Goal: Find specific page/section: Find specific page/section

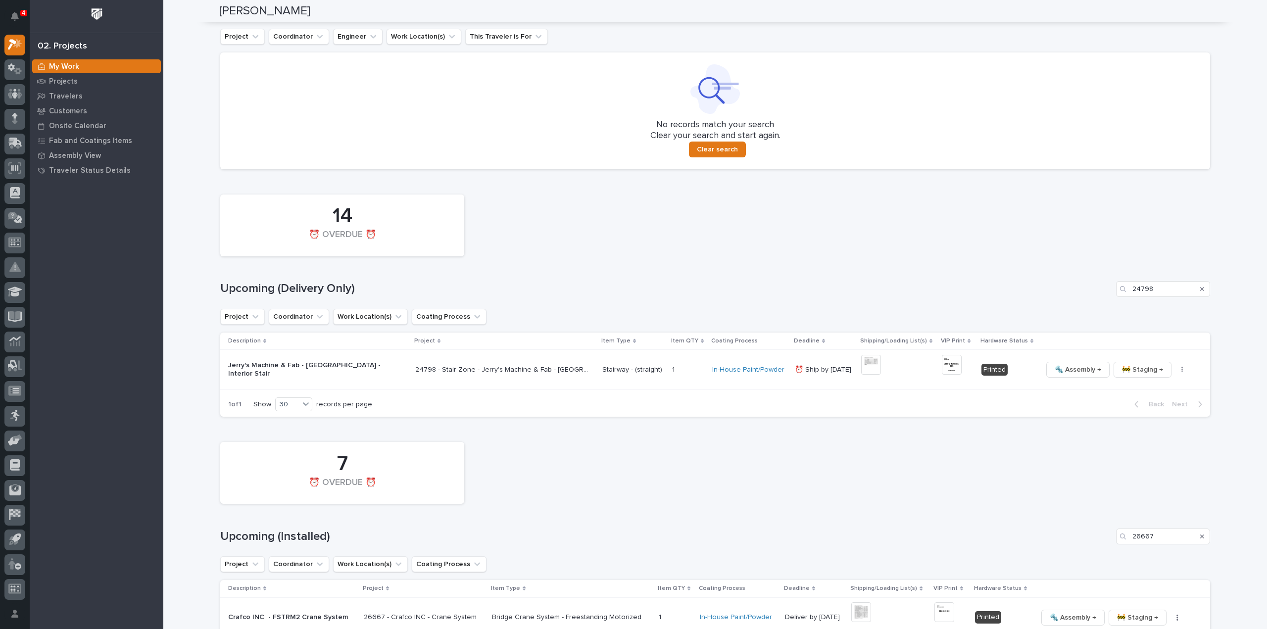
scroll to position [716, 0]
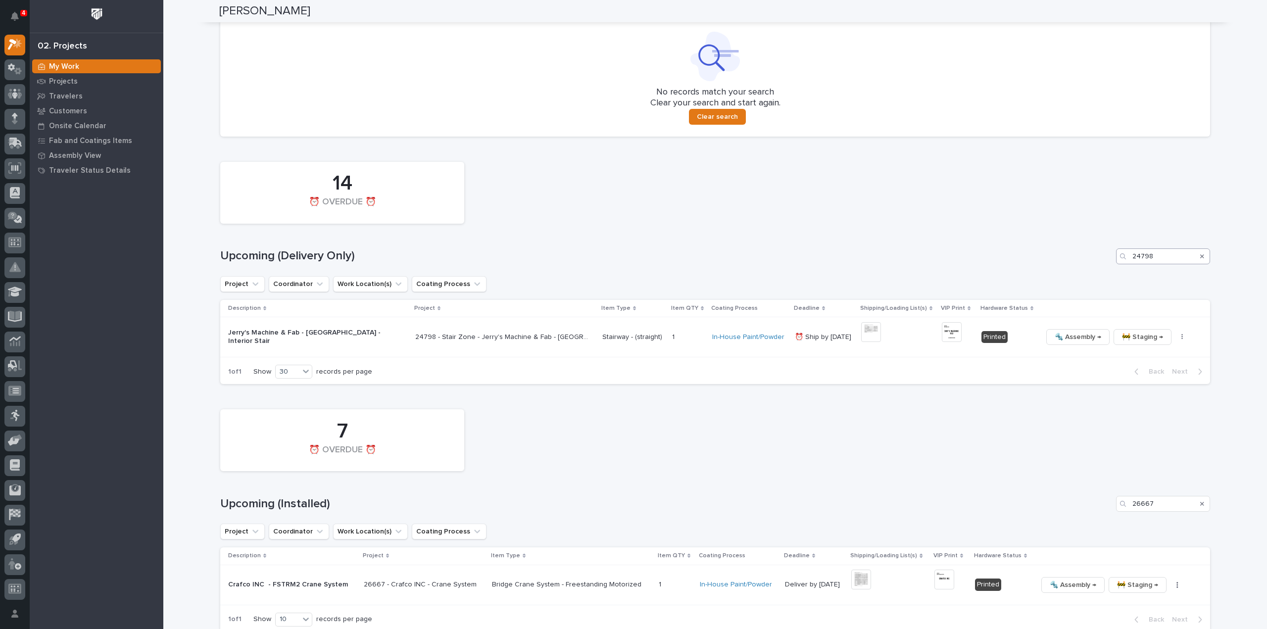
click at [1083, 261] on div "Upcoming (Delivery Only) 24798" at bounding box center [715, 256] width 990 height 16
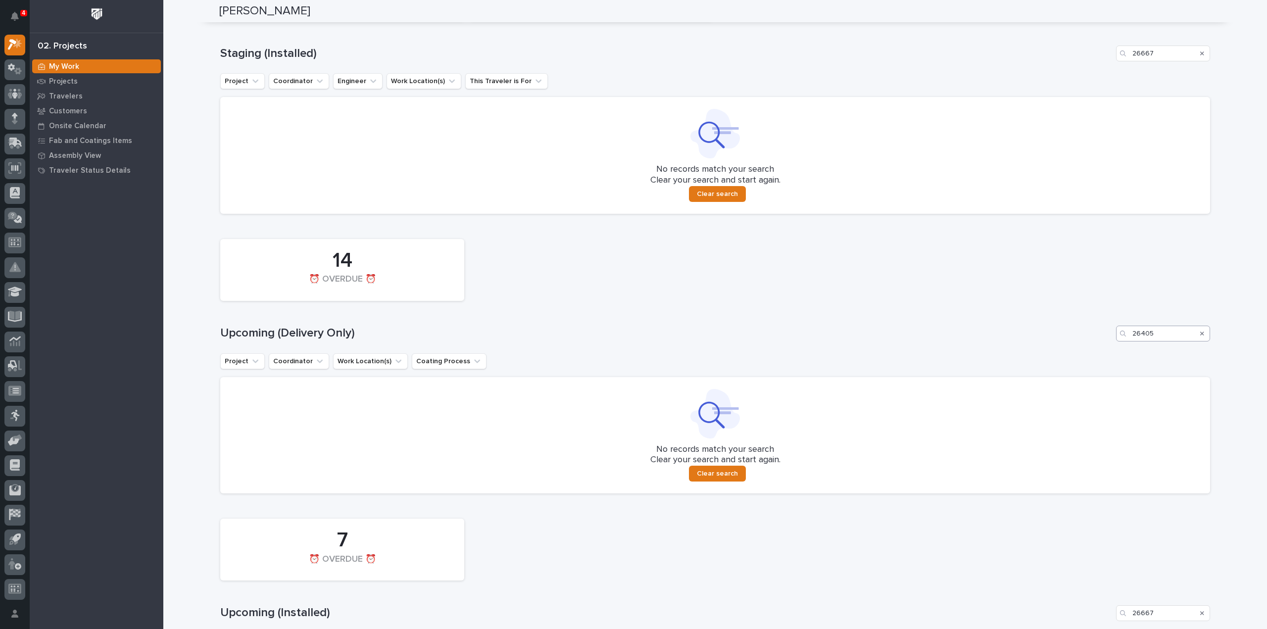
scroll to position [518, 0]
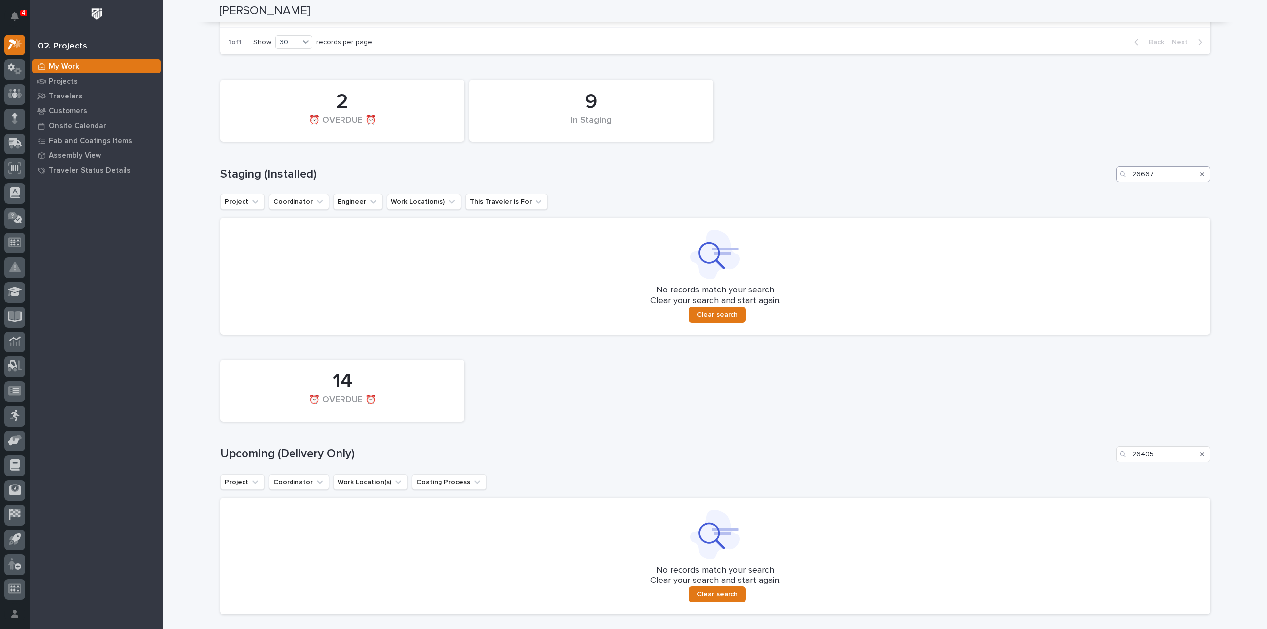
type input "26405"
drag, startPoint x: 1154, startPoint y: 176, endPoint x: 1114, endPoint y: 180, distance: 40.2
click at [1116, 180] on div "26667" at bounding box center [1163, 174] width 94 height 16
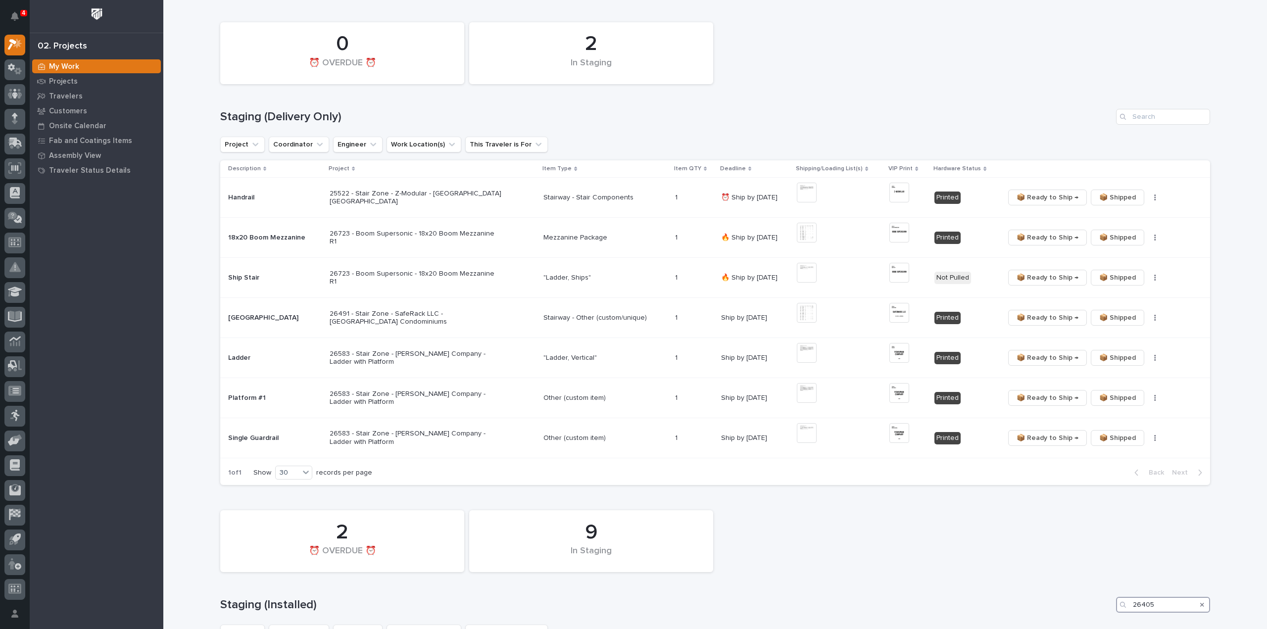
scroll to position [99, 0]
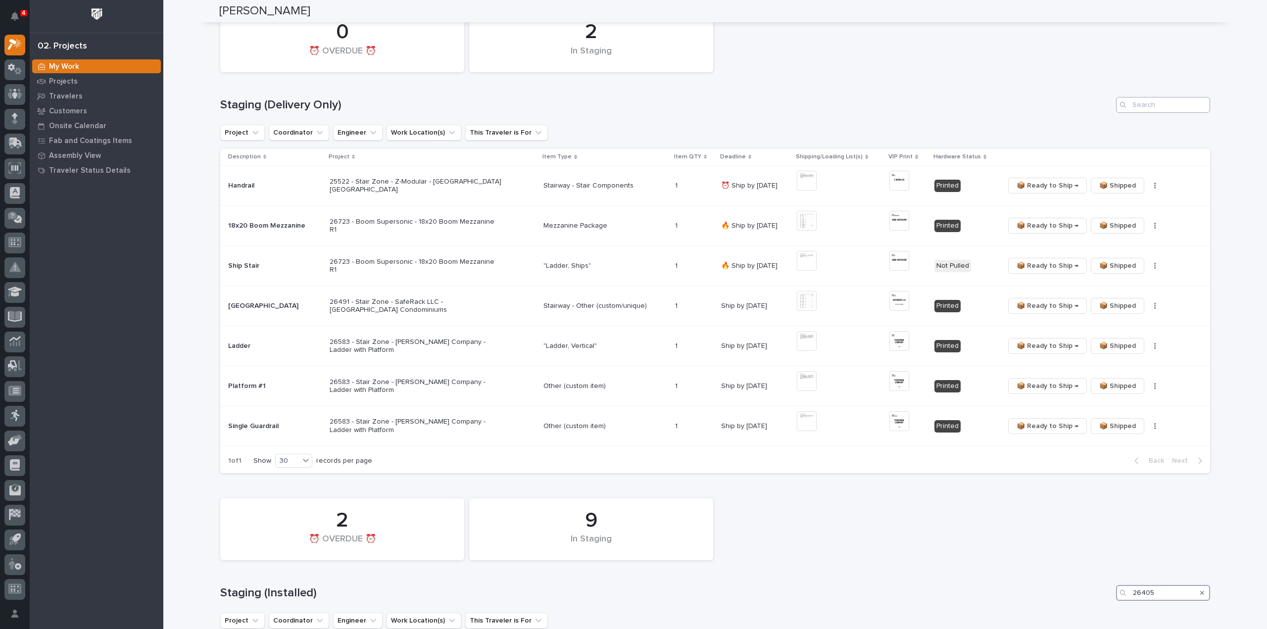
type input "26405"
click at [1152, 110] on input "Search" at bounding box center [1163, 105] width 94 height 16
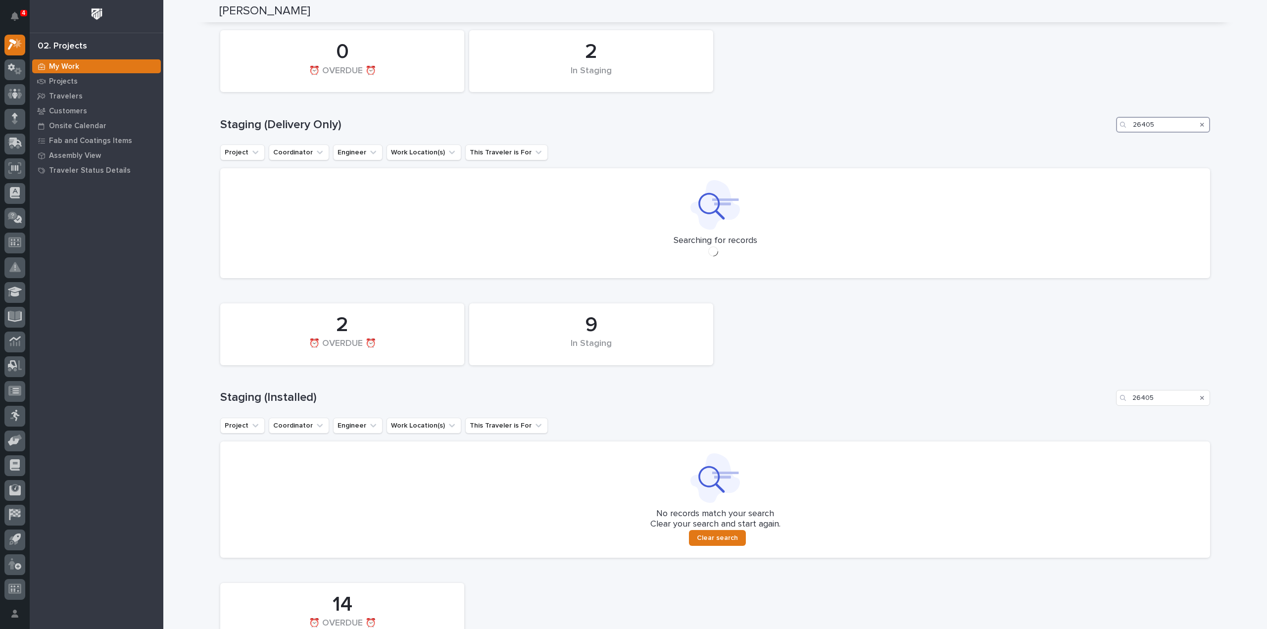
scroll to position [0, 0]
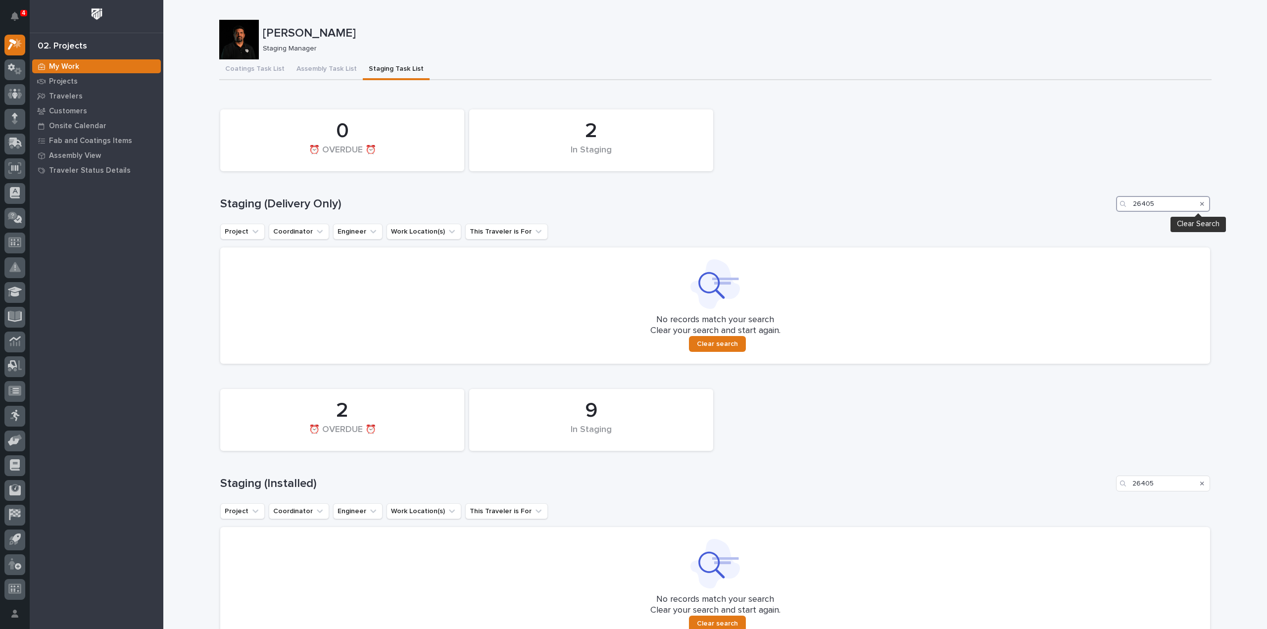
type input "26405"
click at [1200, 206] on icon "Search" at bounding box center [1202, 204] width 4 height 6
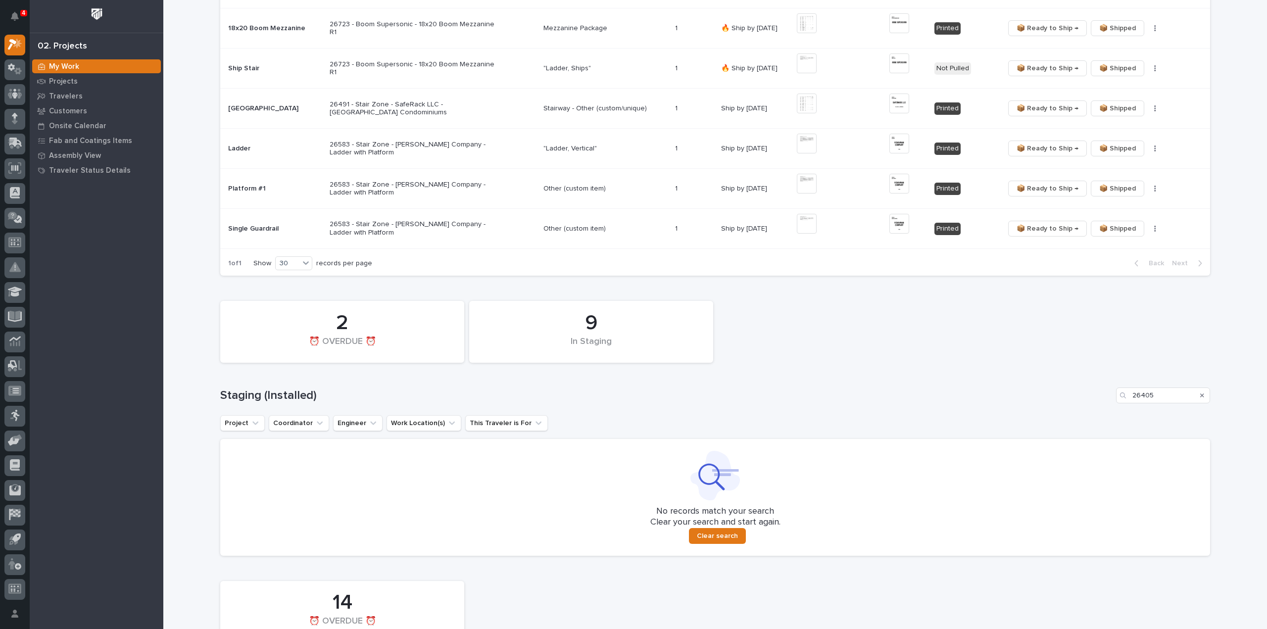
scroll to position [297, 0]
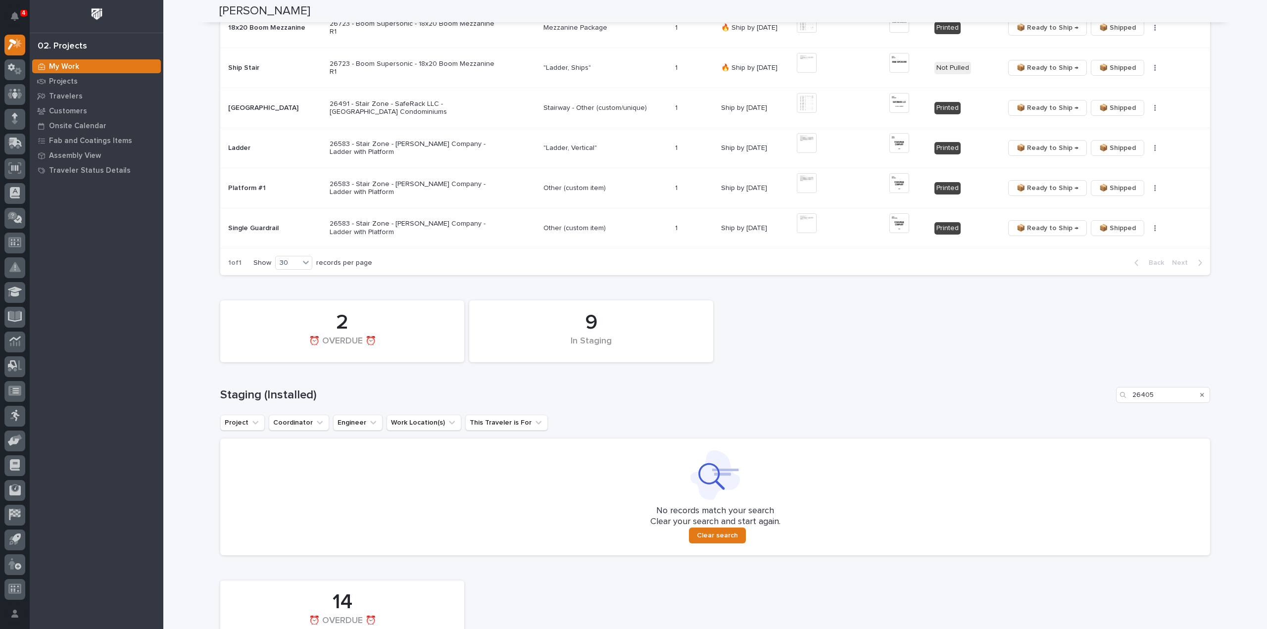
click at [1200, 393] on icon "Search" at bounding box center [1202, 395] width 4 height 4
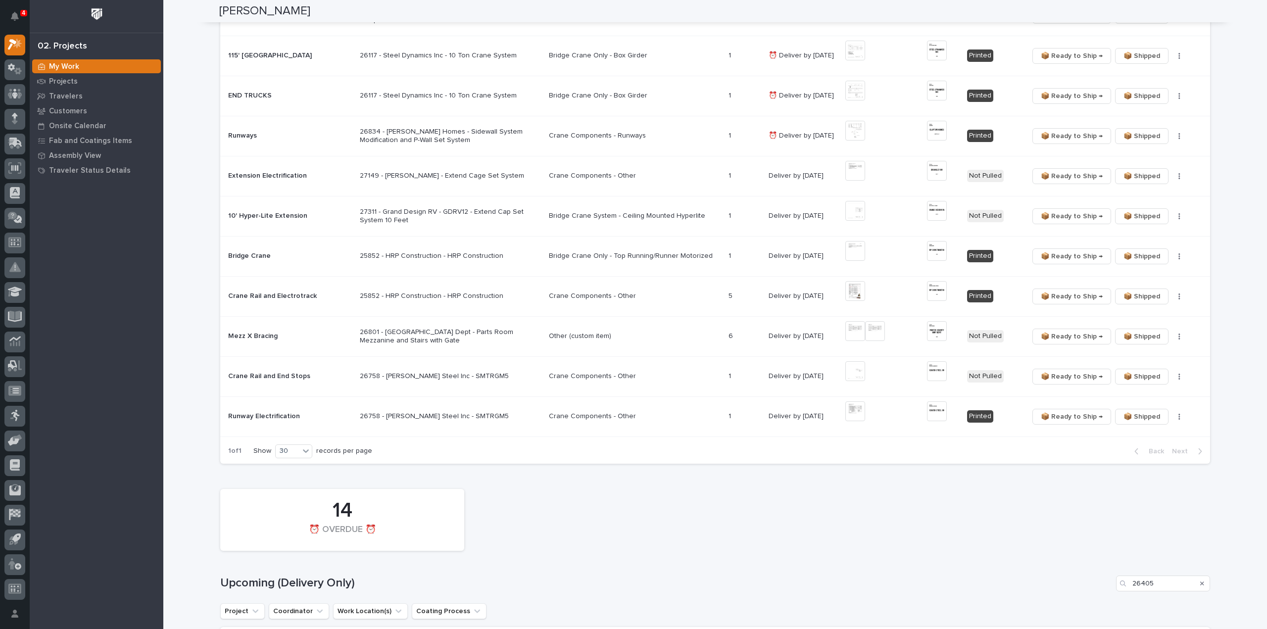
scroll to position [1094, 0]
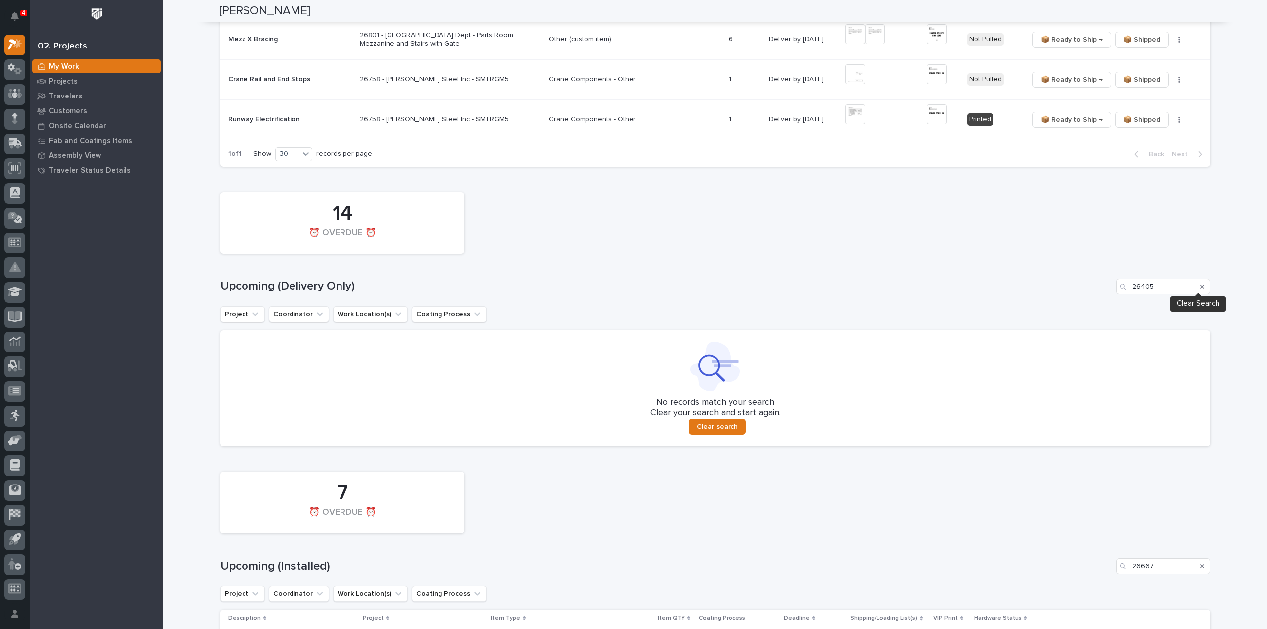
click at [1200, 285] on icon "Search" at bounding box center [1202, 287] width 4 height 4
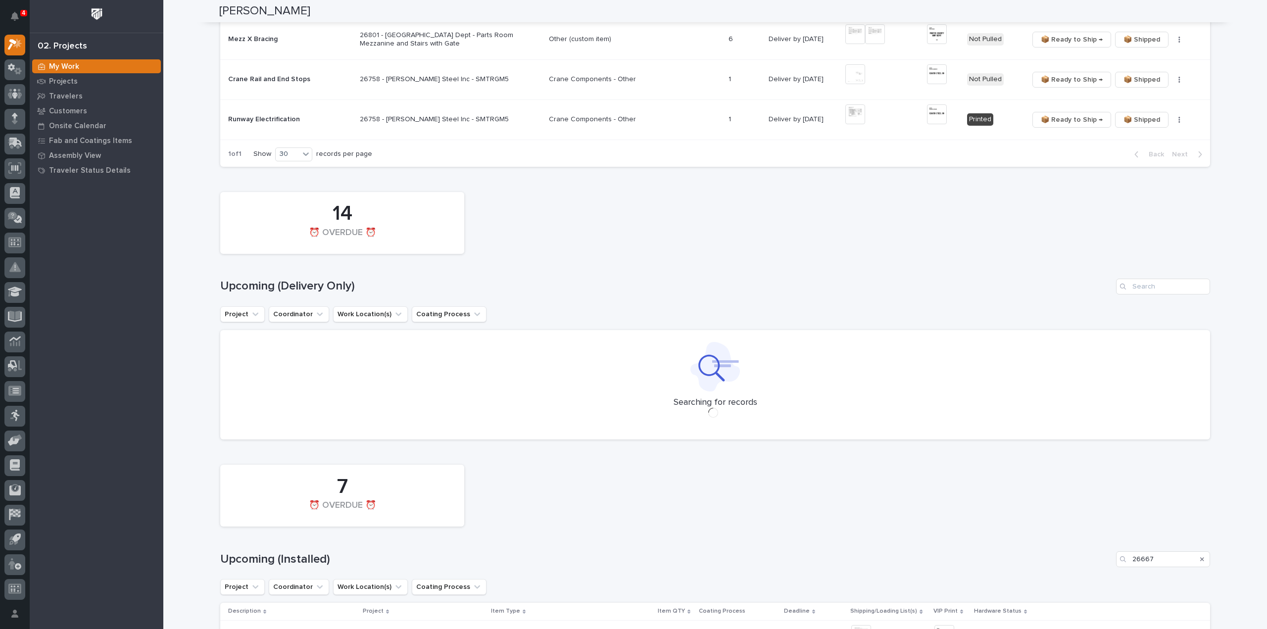
scroll to position [1235, 0]
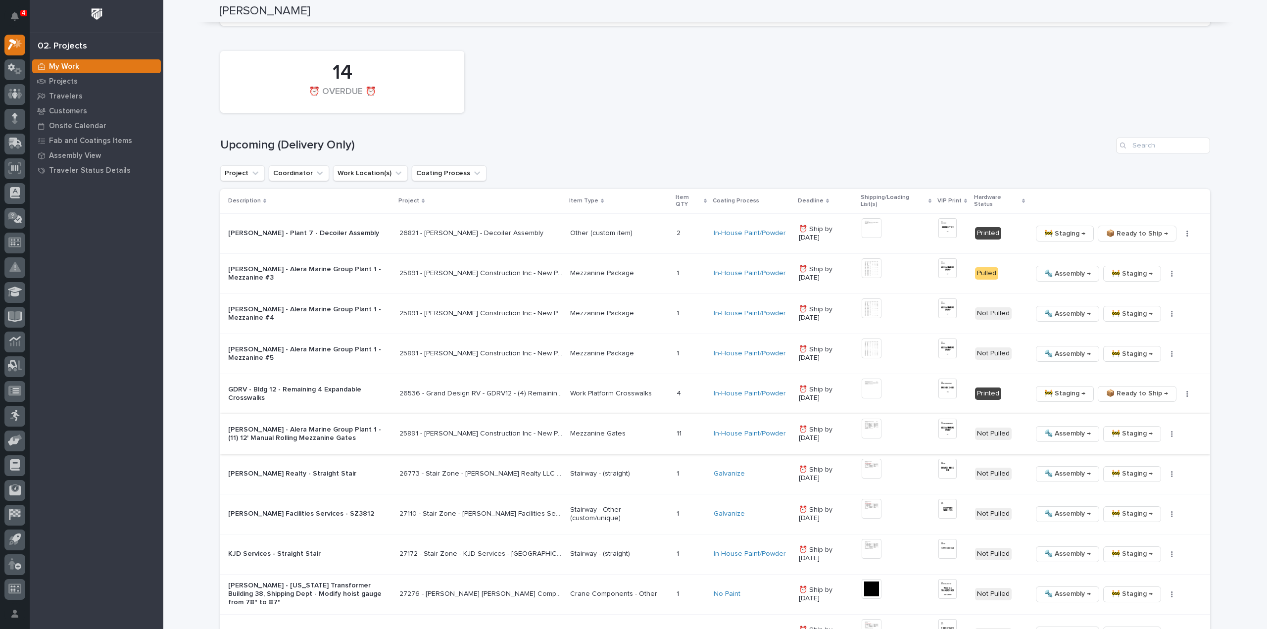
click at [1104, 414] on td "🔩 Assembly → 🚧 Staging → 📦 Ready to Ship → ✏️ Schedule Generate VIP 🔩 Hardware" at bounding box center [1119, 434] width 182 height 40
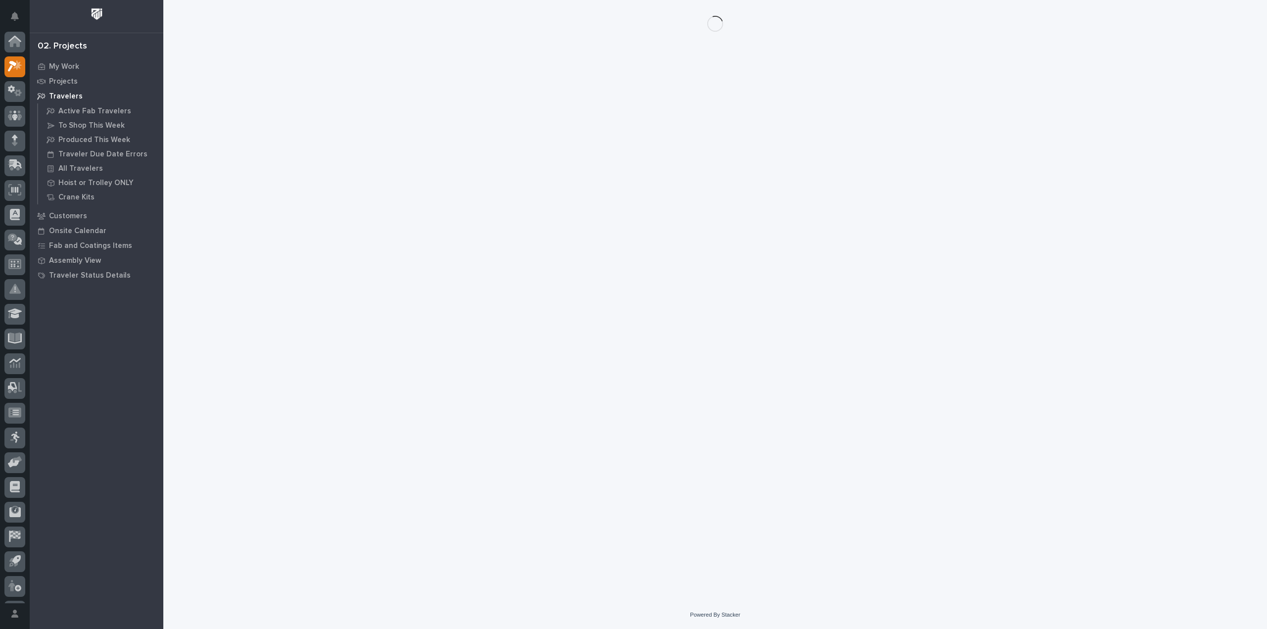
scroll to position [22, 0]
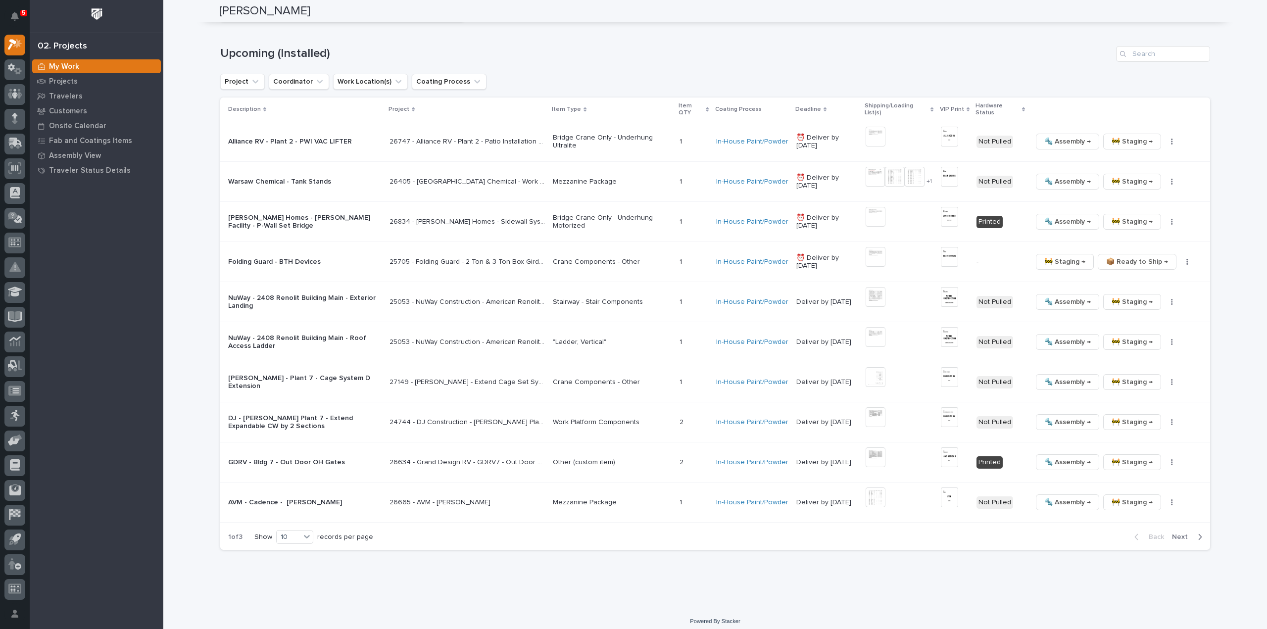
scroll to position [1745, 0]
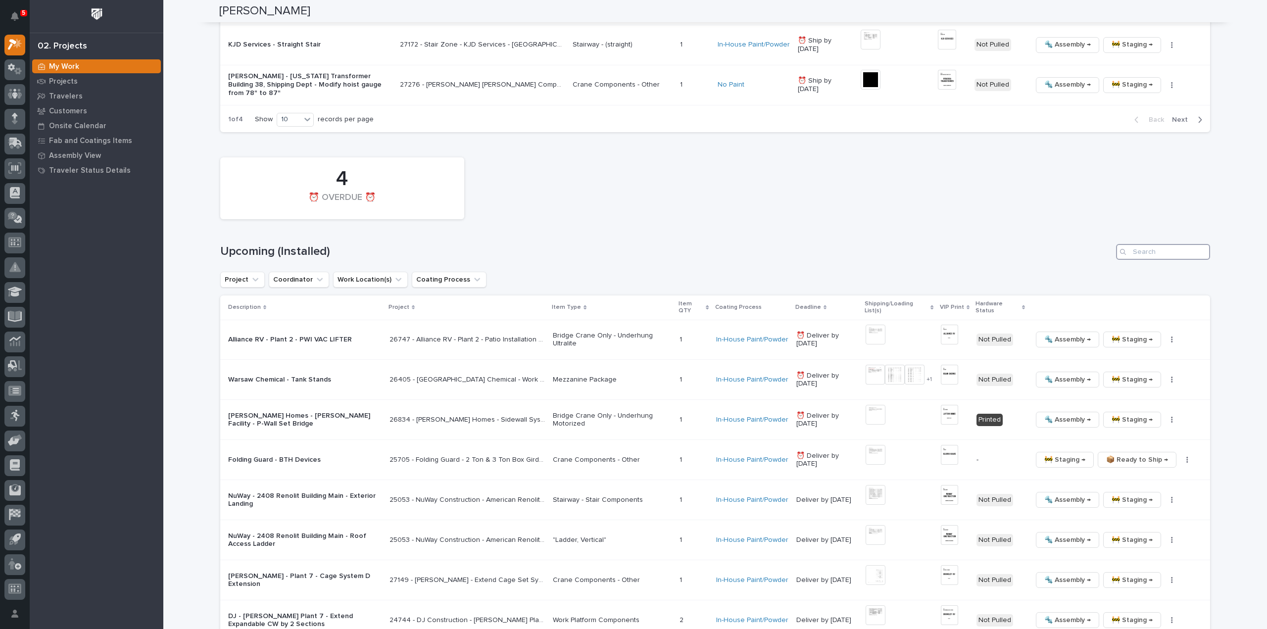
click at [1170, 249] on input "Search" at bounding box center [1163, 252] width 94 height 16
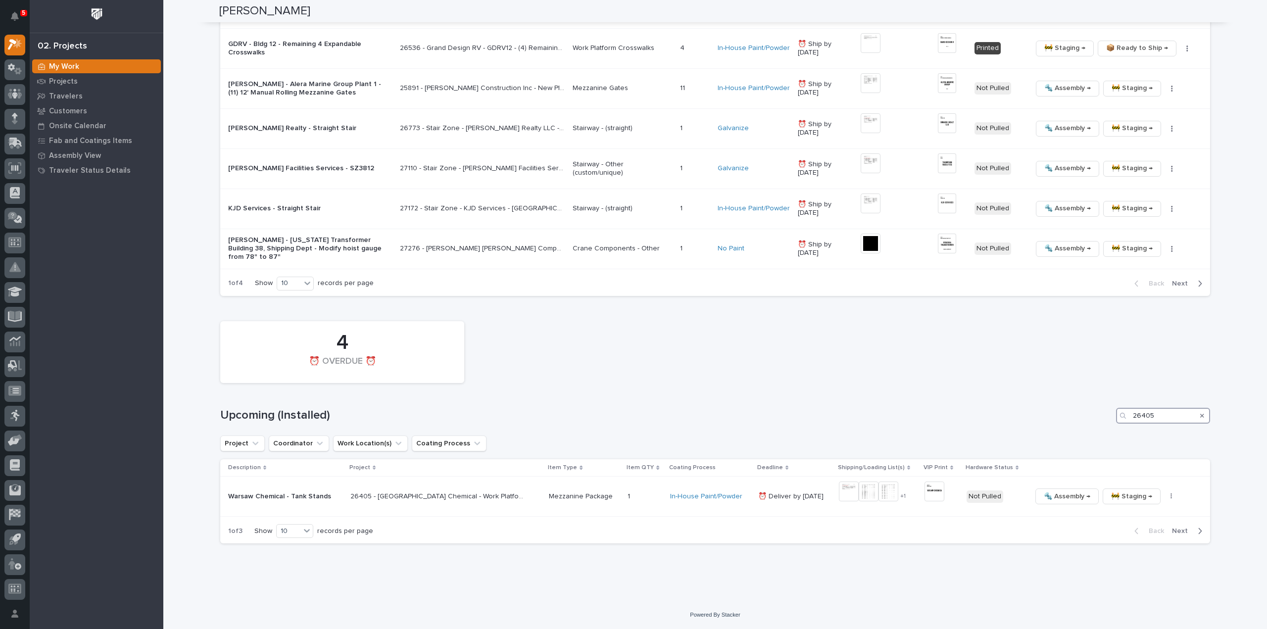
scroll to position [1576, 0]
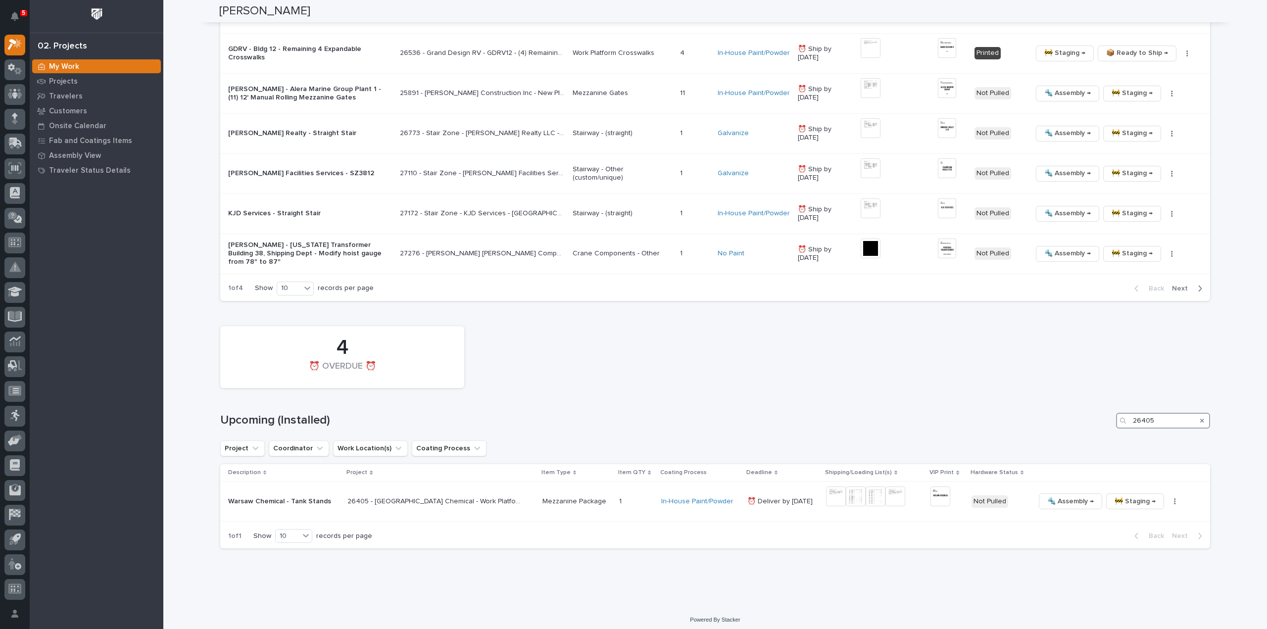
type input "26405"
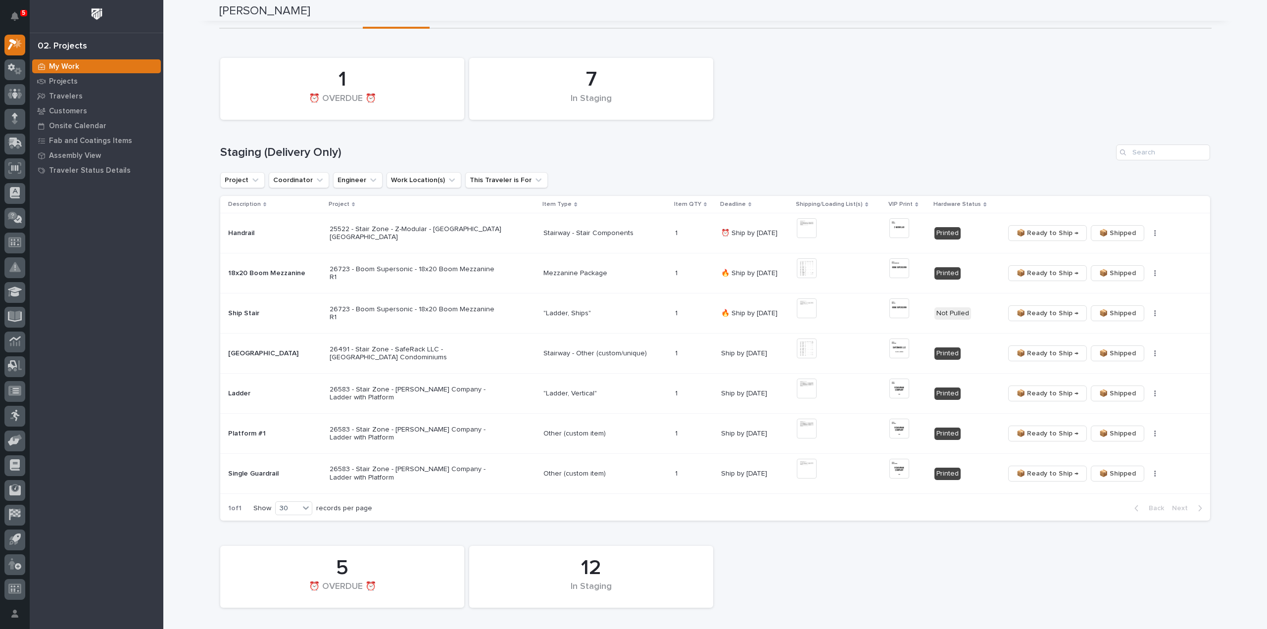
scroll to position [0, 0]
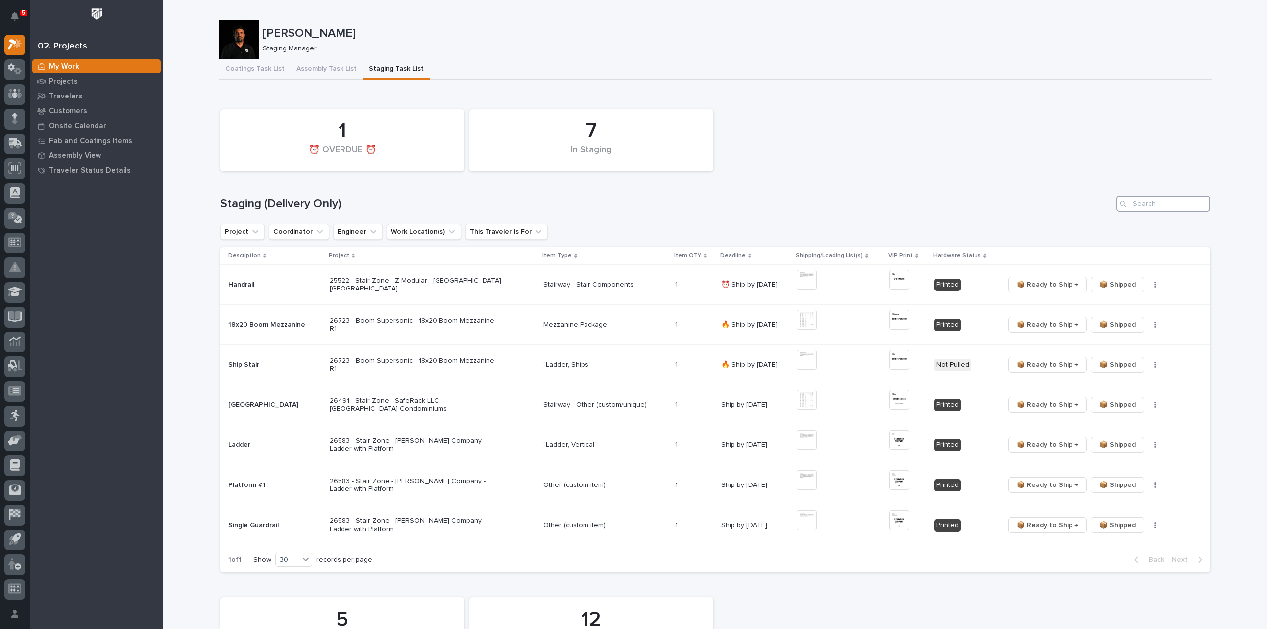
click at [1146, 202] on input "Search" at bounding box center [1163, 204] width 94 height 16
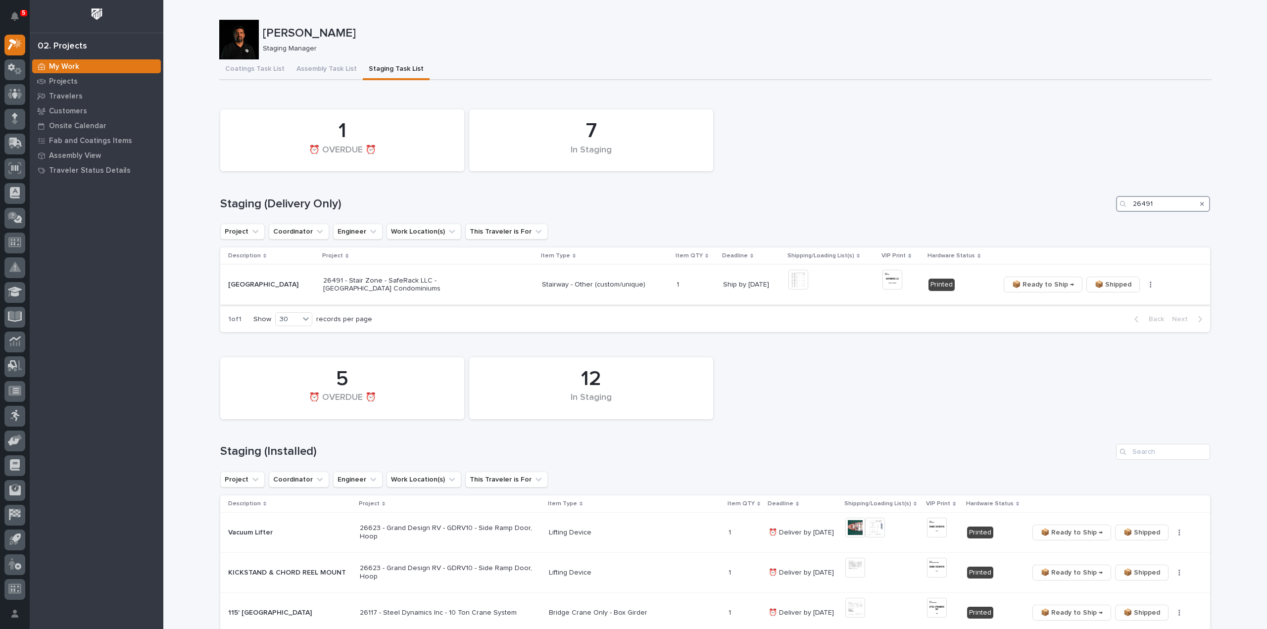
type input "26491"
click at [788, 279] on img at bounding box center [798, 280] width 20 height 20
click at [1255, 11] on button "Close gallery" at bounding box center [1254, 11] width 25 height 23
click at [1200, 205] on icon "Search" at bounding box center [1202, 204] width 4 height 6
